Goal: Task Accomplishment & Management: Manage account settings

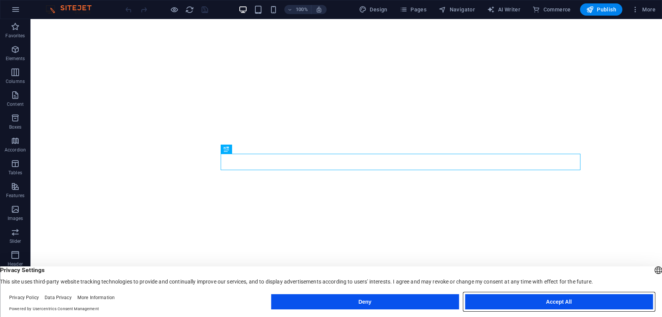
click at [534, 304] on button "Accept All" at bounding box center [559, 302] width 188 height 15
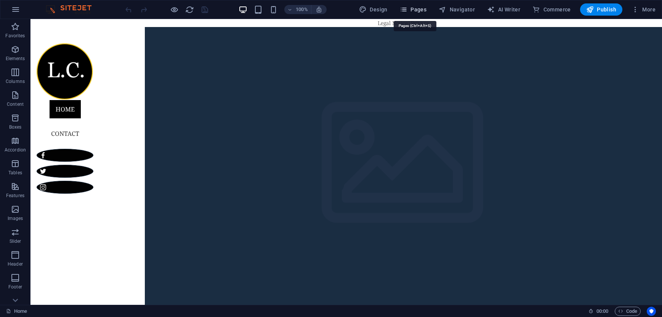
click at [405, 14] on button "Pages" at bounding box center [413, 9] width 33 height 12
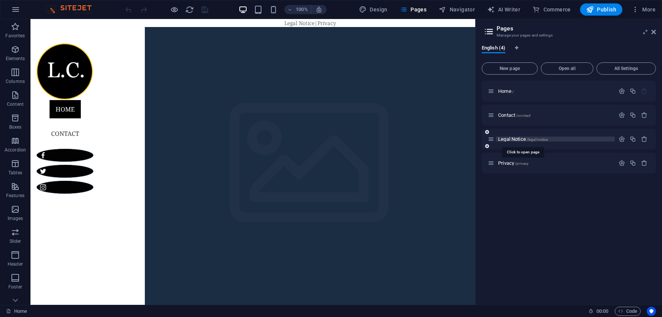
click at [505, 141] on span "Legal Notice /legal-notice" at bounding box center [523, 139] width 50 height 6
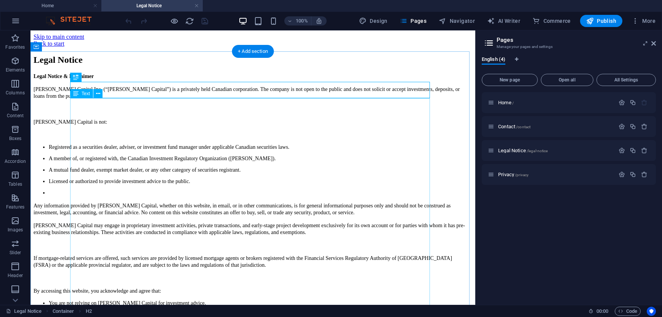
click at [71, 101] on div "Legal Notice & Disclaimer [PERSON_NAME] Capital Inc. (“[PERSON_NAME] Capital”) …" at bounding box center [253, 240] width 439 height 334
click at [77, 103] on div "Legal Notice & Disclaimer [PERSON_NAME] Capital Inc. (“[PERSON_NAME] Capital”) …" at bounding box center [253, 240] width 439 height 334
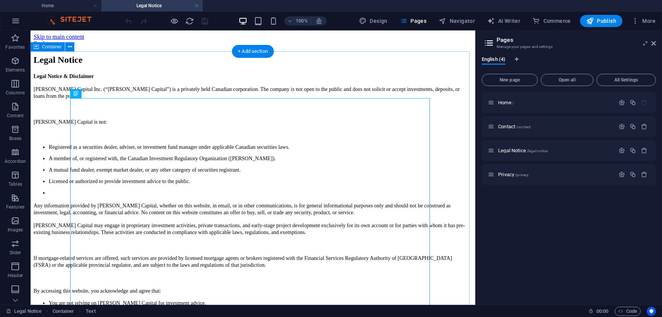
click at [61, 104] on div "Legal Notice Legal Notice & Disclaimer [PERSON_NAME] Capital Inc. (“[PERSON_NAM…" at bounding box center [253, 231] width 439 height 352
click at [85, 103] on div "Legal Notice & Disclaimer [PERSON_NAME] Capital Inc. (“[PERSON_NAME] Capital”) …" at bounding box center [253, 240] width 439 height 334
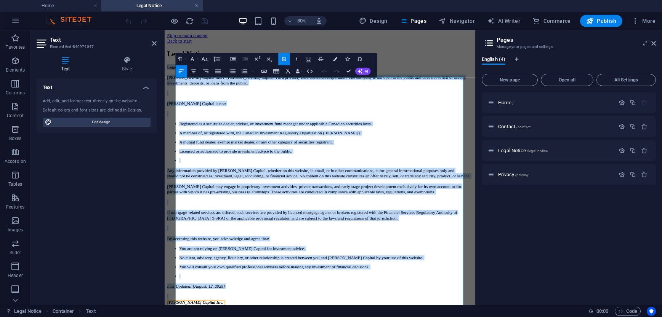
scroll to position [82, 0]
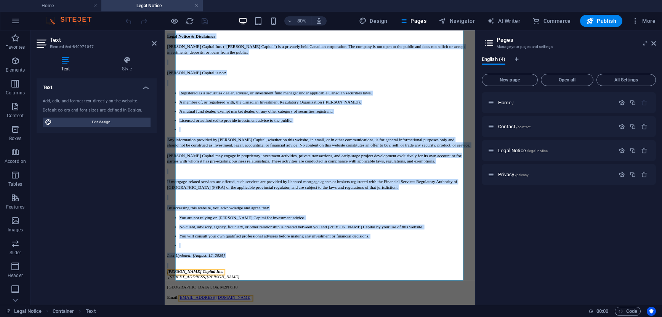
drag, startPoint x: 180, startPoint y: 104, endPoint x: 298, endPoint y: 389, distance: 308.4
click at [298, 317] on html "Skip to main content Back to start Legal Notice Legal Notice & Disclaimer [PERS…" at bounding box center [359, 183] width 388 height 382
copy div "Lorem Ipsumd & Sitametcon Adipisci Elitsed Doe. (“Temporin Utlabor”) et d magna…"
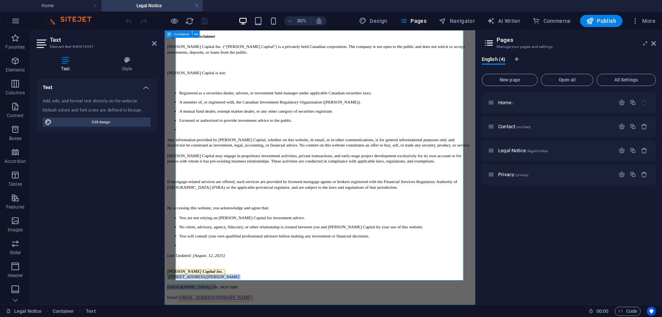
drag, startPoint x: 239, startPoint y: 333, endPoint x: 167, endPoint y: 323, distance: 72.7
click at [168, 317] on div "Legal Notice Legal Notice & Disclaimer [PERSON_NAME] Capital Inc. (“[PERSON_NAM…" at bounding box center [359, 192] width 382 height 352
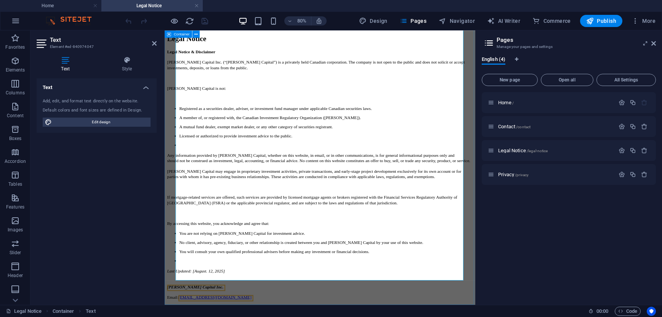
scroll to position [66, 0]
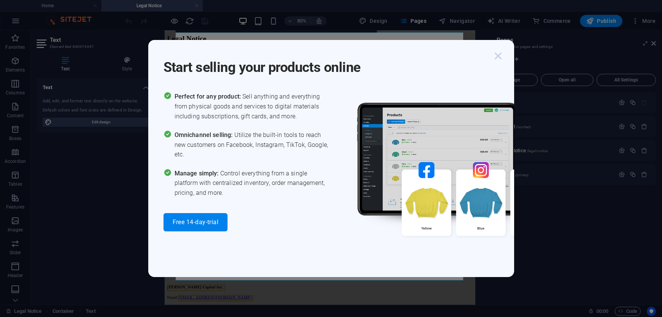
click at [502, 59] on icon "button" at bounding box center [498, 56] width 14 height 14
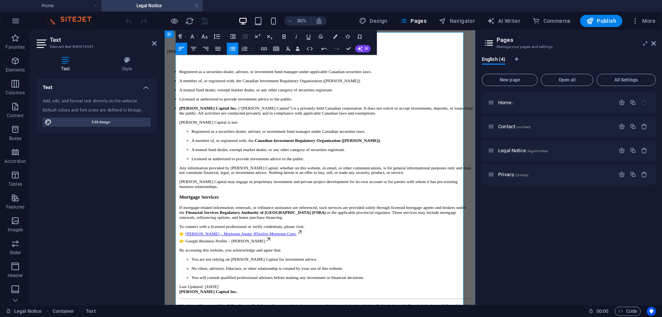
scroll to position [0, 0]
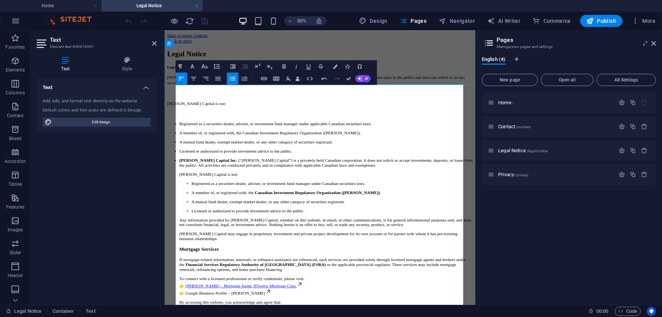
click at [483, 65] on div "Legal Notice" at bounding box center [359, 60] width 382 height 10
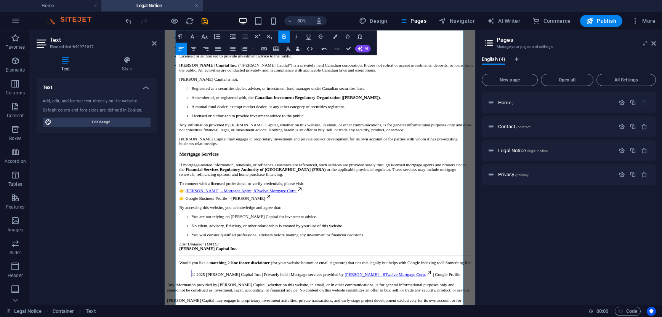
scroll to position [244, 0]
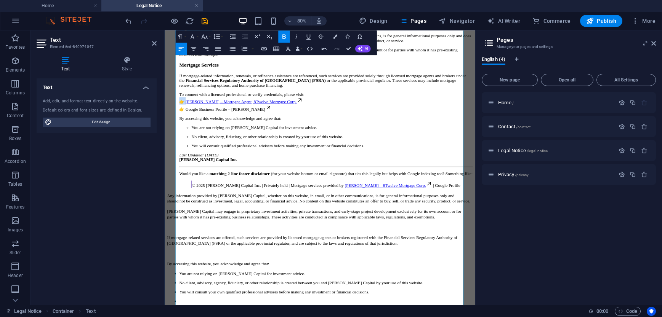
drag, startPoint x: 193, startPoint y: 147, endPoint x: 184, endPoint y: 147, distance: 9.5
click at [184, 147] on ul "Registered as a securities dealer, adviser, or investment fund manager under ap…" at bounding box center [359, 71] width 382 height 314
click at [191, 132] on p "To connect with a licensed professional or verify credentials, please visit: [P…" at bounding box center [366, 120] width 367 height 24
click at [326, 48] on icon "button" at bounding box center [324, 48] width 7 height 7
click at [228, 132] on link "Google Business Profile – [PERSON_NAME]" at bounding box center [244, 129] width 107 height 6
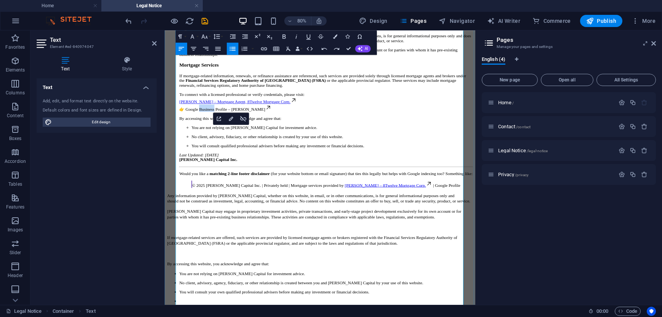
click at [228, 132] on link "Google Business Profile – [PERSON_NAME]" at bounding box center [244, 129] width 107 height 6
drag, startPoint x: 276, startPoint y: 156, endPoint x: 307, endPoint y: 156, distance: 31.3
click at [276, 132] on link "Google Business Profile – [PERSON_NAME]" at bounding box center [244, 129] width 107 height 6
click at [301, 132] on p "To connect with a licensed professional or verify credentials, please visit: [P…" at bounding box center [366, 120] width 367 height 24
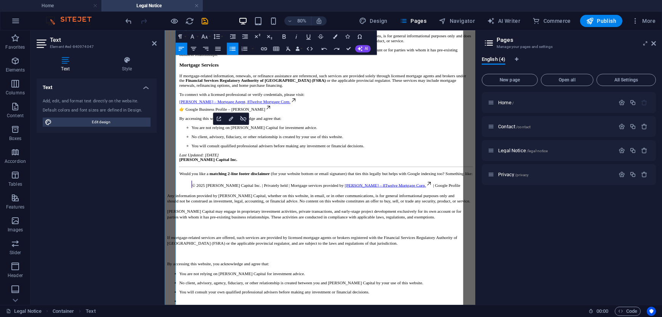
click at [294, 132] on p "To connect with a licensed professional or verify credentials, please visit: [P…" at bounding box center [366, 120] width 367 height 24
click at [290, 131] on icon at bounding box center [294, 127] width 8 height 8
click at [292, 129] on icon at bounding box center [294, 127] width 4 height 4
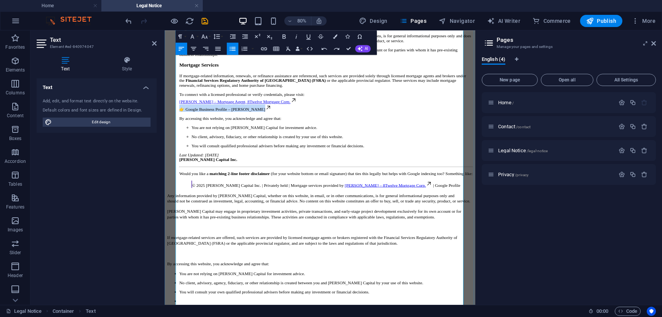
click at [191, 132] on span at bounding box center [190, 129] width 2 height 6
click at [237, 132] on link "Google Business Profile – [PERSON_NAME]" at bounding box center [237, 129] width 107 height 6
click at [282, 132] on p "To connect with a licensed professional or verify credentials, please visit: [P…" at bounding box center [366, 120] width 367 height 24
drag, startPoint x: 280, startPoint y: 157, endPoint x: 182, endPoint y: 156, distance: 97.6
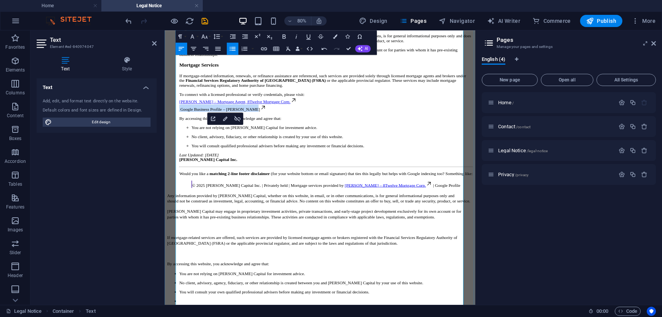
click at [182, 156] on ul "Registered as a securities dealer, adviser, or investment fund manager under ap…" at bounding box center [359, 71] width 382 height 314
click at [186, 132] on link "Google Business Profile – [PERSON_NAME]" at bounding box center [237, 129] width 107 height 6
drag, startPoint x: 184, startPoint y: 161, endPoint x: 186, endPoint y: 153, distance: 8.5
click at [186, 153] on li "[PERSON_NAME] Capital Inc. (“[PERSON_NAME] Capital”) is a privately held Canadi…" at bounding box center [366, 94] width 367 height 268
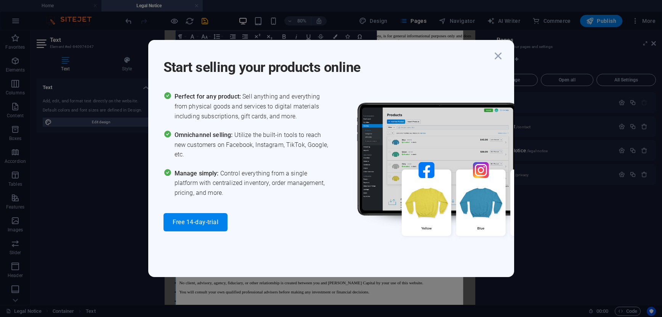
click at [502, 55] on icon "button" at bounding box center [498, 56] width 14 height 14
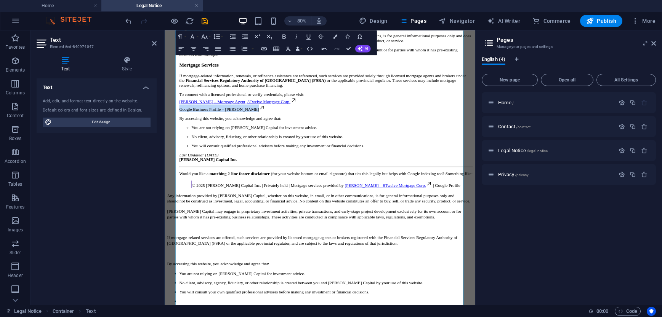
scroll to position [356, 0]
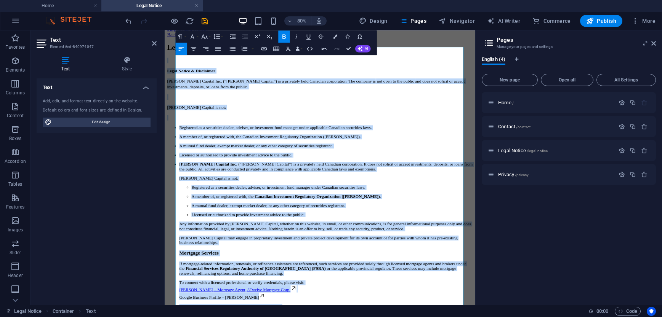
scroll to position [0, 0]
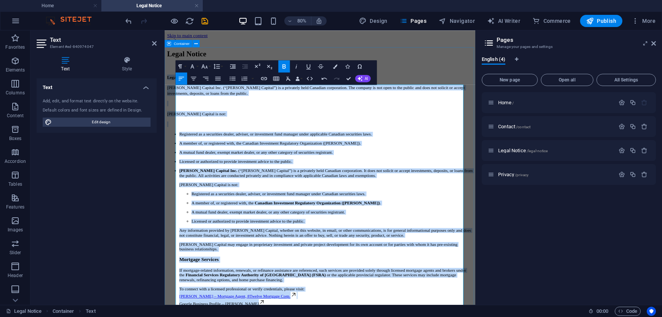
drag, startPoint x: 242, startPoint y: 328, endPoint x: 178, endPoint y: 112, distance: 225.6
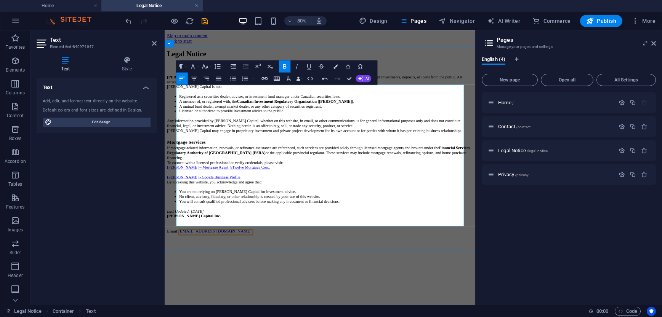
click at [180, 260] on strong "[PERSON_NAME] Capital Inc." at bounding box center [201, 263] width 67 height 6
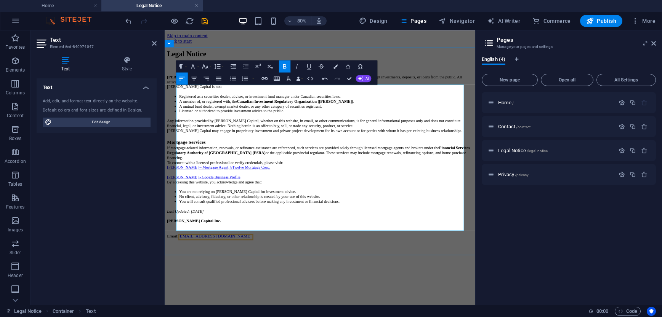
click at [279, 205] on link "[PERSON_NAME] – Mortgage Agent, 8Twelve Mortgage Corp." at bounding box center [232, 202] width 129 height 6
drag, startPoint x: 417, startPoint y: 229, endPoint x: 366, endPoint y: 214, distance: 52.9
click at [414, 223] on p "By accessing this website, you acknowledge and agree that:" at bounding box center [359, 220] width 382 height 6
click at [349, 199] on p "To connect with a licensed professional or verify credentials, please visit:" at bounding box center [359, 196] width 382 height 6
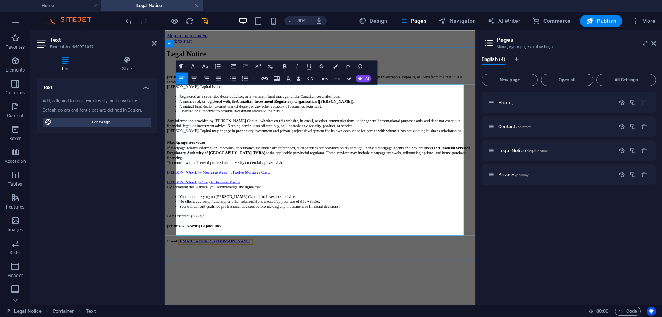
click at [191, 211] on link "[PERSON_NAME] – Mortgage Agent, 8Twelve Mortgage Corp." at bounding box center [232, 208] width 129 height 6
click at [184, 232] on div "[PERSON_NAME] Capital Inc. (“[PERSON_NAME] Capital”) is a privately held Canadi…" at bounding box center [359, 185] width 382 height 224
click at [189, 211] on link "[PERSON_NAME] – Mortgage Agent, 8Twelve Mortgage Corp." at bounding box center [232, 208] width 129 height 6
click at [193, 223] on link "[PERSON_NAME] - Google Business Profile" at bounding box center [214, 220] width 92 height 6
click at [266, 223] on p "[PERSON_NAME] - Google Business Profile" at bounding box center [359, 220] width 382 height 6
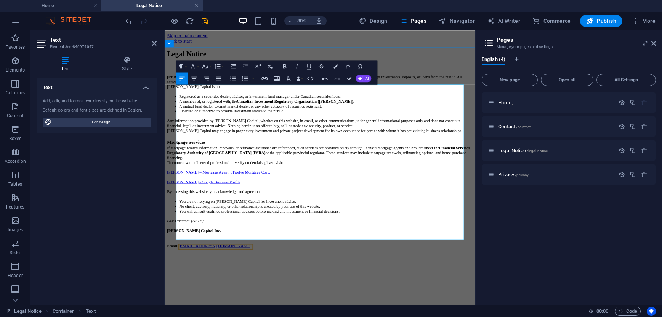
click at [281, 223] on p "[PERSON_NAME] - Google Business Profile" at bounding box center [359, 220] width 382 height 6
click at [239, 174] on p "Mortgage Services" at bounding box center [359, 170] width 382 height 7
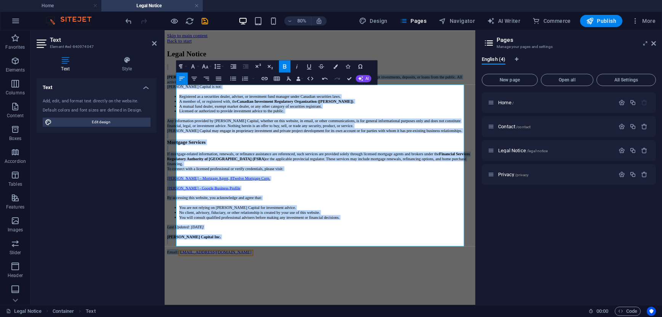
drag, startPoint x: 258, startPoint y: 295, endPoint x: 136, endPoint y: 85, distance: 242.2
click at [165, 85] on html "Skip to main content Back to start Legal Notice [PERSON_NAME] Capital Inc. (“[P…" at bounding box center [359, 173] width 388 height 287
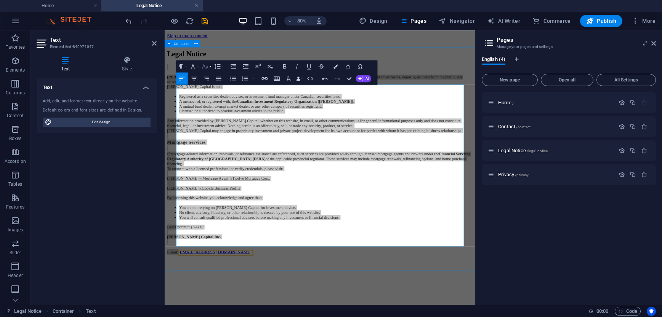
click at [211, 66] on button "Font Size" at bounding box center [205, 66] width 11 height 12
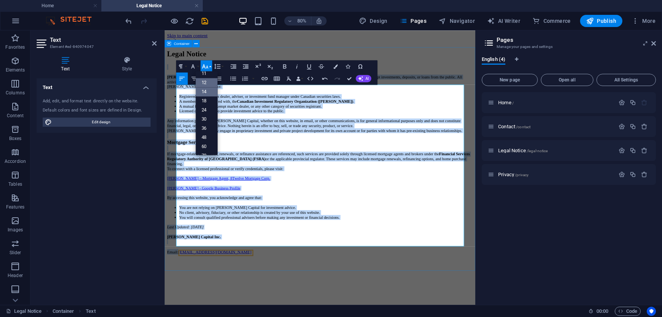
click at [212, 82] on link "12" at bounding box center [207, 83] width 22 height 9
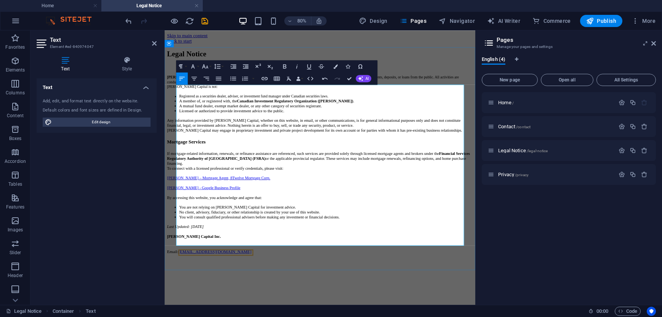
click at [220, 185] on div "[PERSON_NAME] Capital Inc. (“[PERSON_NAME] Capital”) is a privately held Canadi…" at bounding box center [359, 192] width 382 height 238
drag, startPoint x: 239, startPoint y: 181, endPoint x: 173, endPoint y: 179, distance: 66.0
click at [173, 179] on div "Legal Notice [PERSON_NAME] Capital Inc. (“[PERSON_NAME] Capital”) is a privatel…" at bounding box center [359, 183] width 382 height 256
click at [205, 66] on icon "button" at bounding box center [205, 66] width 6 height 4
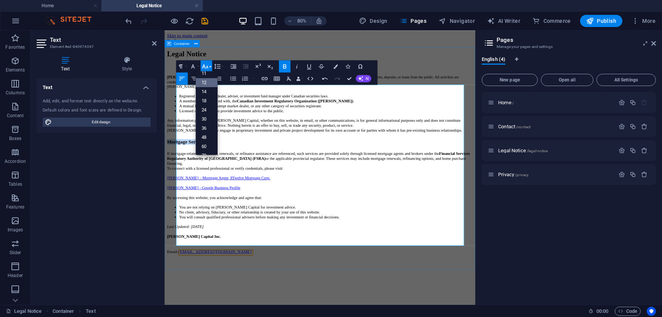
click at [208, 81] on link "12" at bounding box center [207, 83] width 22 height 9
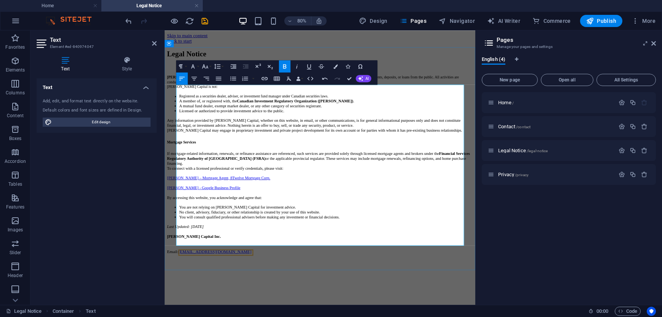
click at [260, 173] on p "Mortgage Services" at bounding box center [359, 170] width 382 height 7
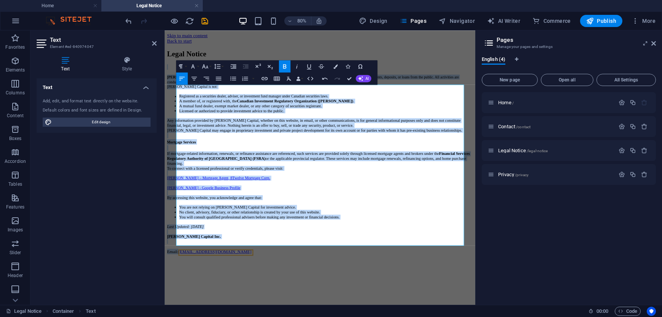
drag, startPoint x: 269, startPoint y: 295, endPoint x: 92, endPoint y: 59, distance: 294.5
click at [165, 59] on html "Skip to main content Back to start Legal Notice [PERSON_NAME] Capital Inc. (“[P…" at bounding box center [359, 173] width 388 height 286
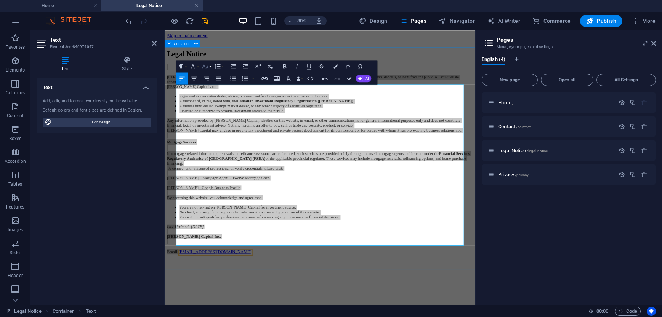
click at [212, 69] on button "Font Size" at bounding box center [205, 66] width 11 height 12
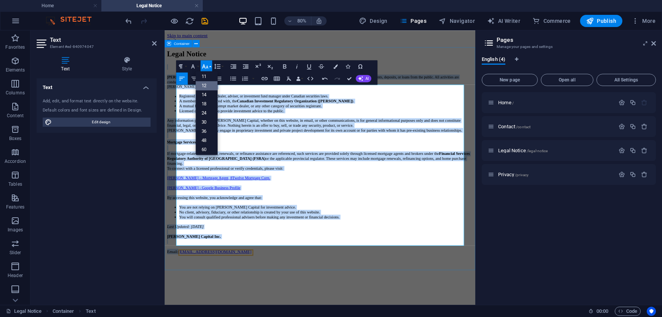
click at [204, 87] on link "12" at bounding box center [207, 85] width 22 height 9
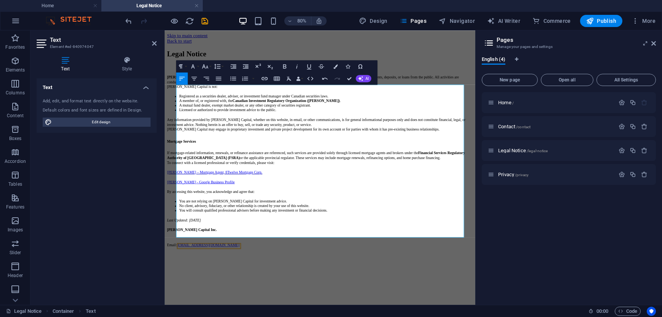
click at [309, 308] on html "Skip to main content Back to start Legal Notice [PERSON_NAME] Capital Inc. (“[P…" at bounding box center [359, 169] width 388 height 278
click at [285, 302] on div "Legal Notice [PERSON_NAME] Capital Inc. (“[PERSON_NAME] Capital”) is a privatel…" at bounding box center [359, 178] width 382 height 247
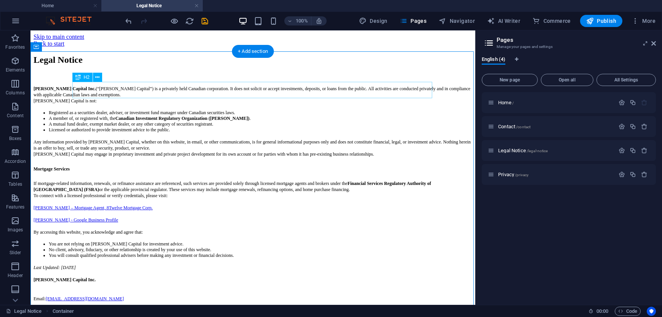
click at [338, 65] on div "Legal Notice" at bounding box center [253, 60] width 439 height 10
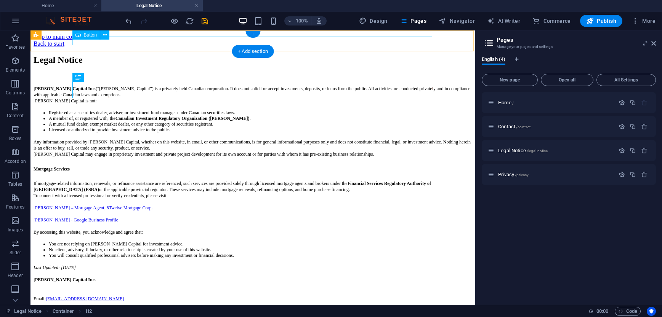
click at [95, 43] on div "Back to start" at bounding box center [253, 43] width 439 height 7
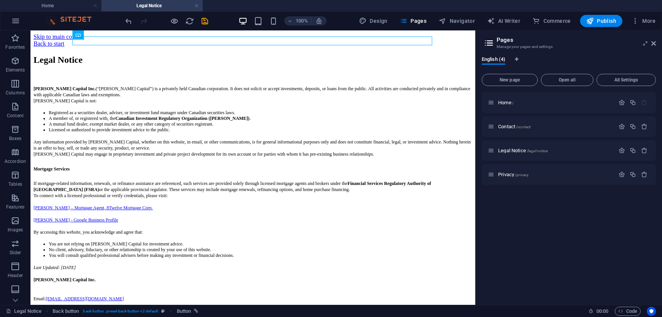
click at [534, 267] on div "Home / Contact /contact Legal Notice /legal-notice Privacy /privacy" at bounding box center [569, 195] width 174 height 207
click at [65, 60] on div "Legal Notice [PERSON_NAME] Capital Inc. (“[PERSON_NAME] Capital”) is a privatel…" at bounding box center [253, 178] width 439 height 247
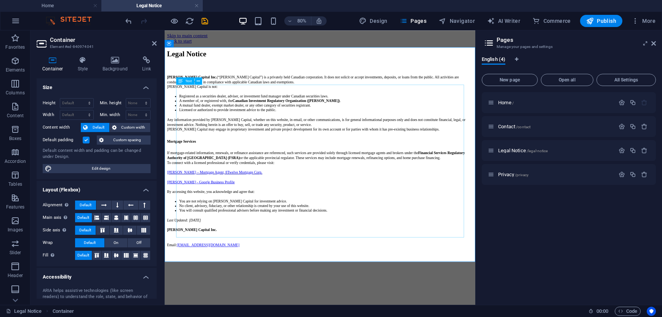
click at [222, 226] on div "[PERSON_NAME] Capital Inc. (“[PERSON_NAME] Capital”) is a privately held Canadi…" at bounding box center [359, 187] width 382 height 229
click at [219, 233] on div "[PERSON_NAME] Capital Inc. (“[PERSON_NAME] Capital”) is a privately held Canadi…" at bounding box center [359, 187] width 382 height 229
click at [220, 230] on div "[PERSON_NAME] Capital Inc. (“[PERSON_NAME] Capital”) is a privately held Canadi…" at bounding box center [359, 187] width 382 height 229
click at [306, 298] on div "Legal Notice [PERSON_NAME] Capital Inc. (“[PERSON_NAME] Capital”) is a privatel…" at bounding box center [359, 178] width 382 height 247
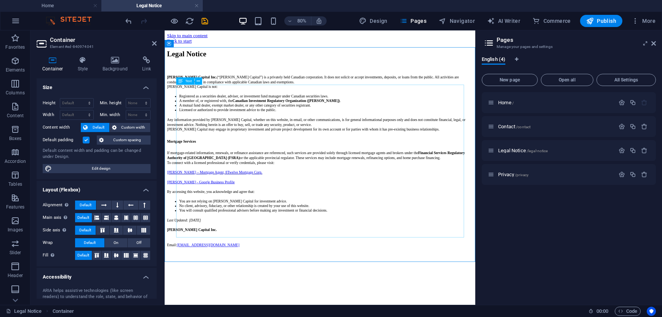
click at [230, 228] on div "[PERSON_NAME] Capital Inc. (“[PERSON_NAME] Capital”) is a privately held Canadi…" at bounding box center [359, 187] width 382 height 229
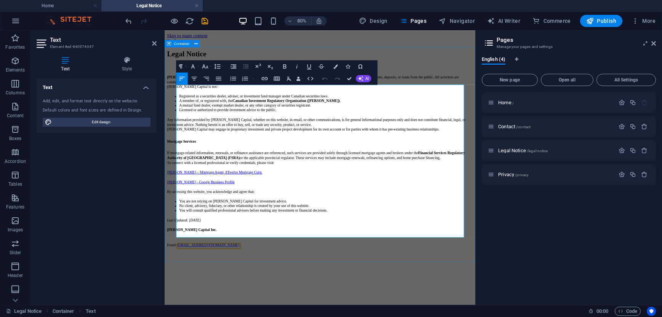
click at [265, 302] on div "Legal Notice [PERSON_NAME] Capital Inc. (“[PERSON_NAME] Capital”) is a privatel…" at bounding box center [359, 178] width 382 height 247
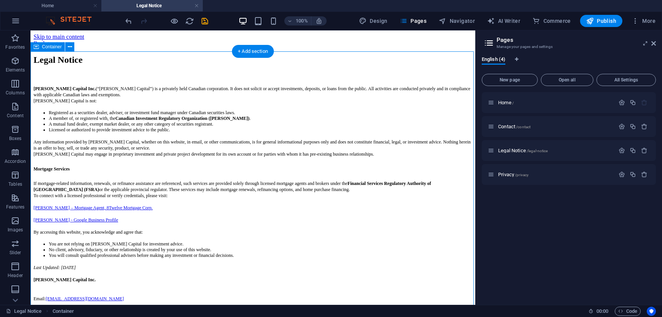
click at [218, 75] on div "Legal Notice [PERSON_NAME] Capital Inc. (“[PERSON_NAME] Capital”) is a privatel…" at bounding box center [253, 178] width 439 height 247
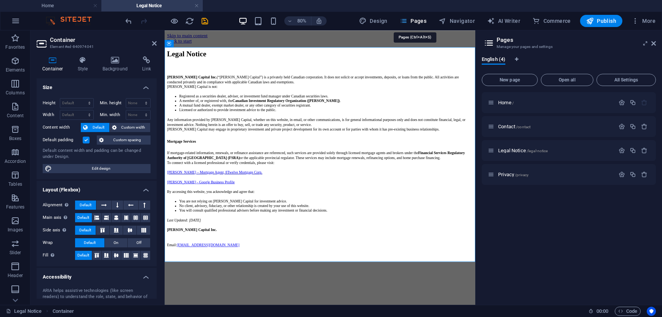
click at [411, 23] on span "Pages" at bounding box center [413, 21] width 27 height 8
click at [239, 230] on div "[PERSON_NAME] Capital Inc. (“[PERSON_NAME] Capital”) is a privately held Canadi…" at bounding box center [359, 187] width 382 height 229
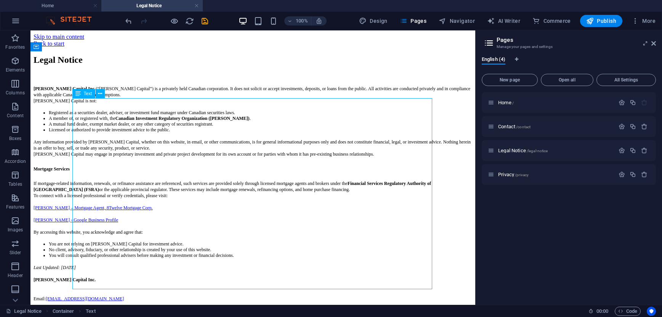
drag, startPoint x: 141, startPoint y: 225, endPoint x: 192, endPoint y: 183, distance: 66.1
click at [192, 183] on div "[PERSON_NAME] Capital Inc. (“[PERSON_NAME] Capital”) is a privately held Canadi…" at bounding box center [253, 187] width 439 height 229
click at [103, 226] on div "[PERSON_NAME] Capital Inc. (“[PERSON_NAME] Capital”) is a privately held Canadi…" at bounding box center [253, 187] width 439 height 229
click at [302, 238] on div "[PERSON_NAME] Capital Inc. (“[PERSON_NAME] Capital”) is a privately held Canadi…" at bounding box center [253, 187] width 439 height 229
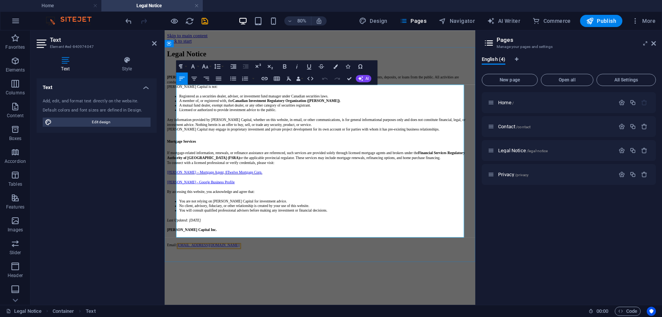
click at [211, 211] on link "[PERSON_NAME] – Mortgage Agent, 8Twelve Mortgage Corp." at bounding box center [227, 207] width 119 height 5
click at [414, 20] on span "Pages" at bounding box center [413, 21] width 27 height 8
click at [608, 21] on span "Publish" at bounding box center [601, 21] width 30 height 8
